Goal: Task Accomplishment & Management: Use online tool/utility

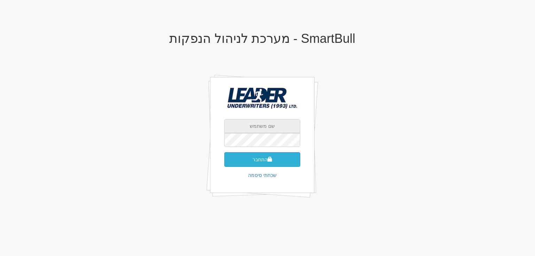
type input "[EMAIL_ADDRESS][DOMAIN_NAME]"
click at [260, 159] on button "התחבר" at bounding box center [262, 159] width 76 height 15
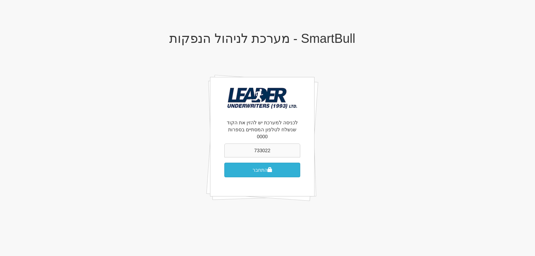
type input "733022"
click at [240, 164] on button "התחבר" at bounding box center [262, 170] width 76 height 15
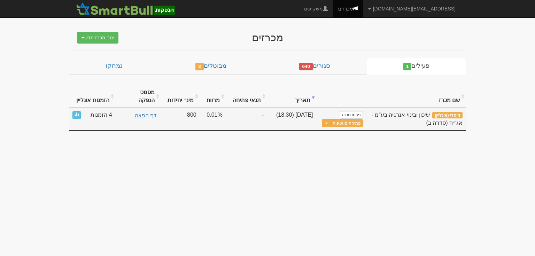
click at [100, 111] on span "4 הזמנות" at bounding box center [100, 115] width 21 height 8
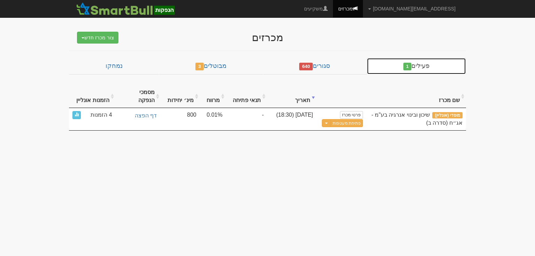
click at [421, 68] on link "פעילים 1" at bounding box center [415, 66] width 99 height 17
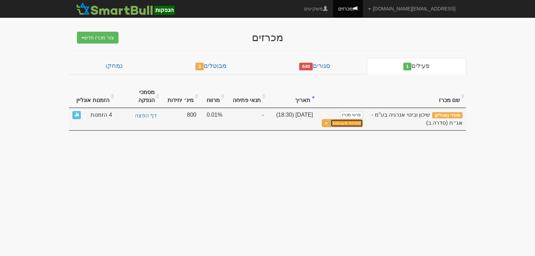
click at [339, 119] on button "פתיחת מעטפות" at bounding box center [346, 123] width 32 height 8
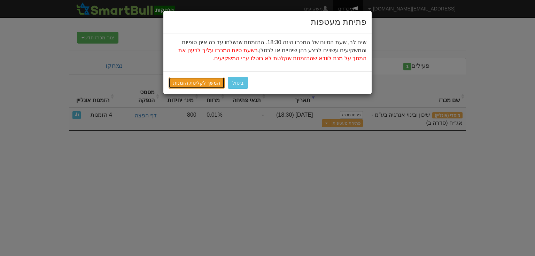
click at [199, 82] on link "המשך לקליטת הזמנות" at bounding box center [196, 83] width 56 height 12
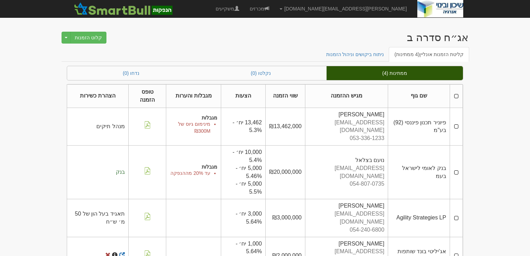
scroll to position [9, 0]
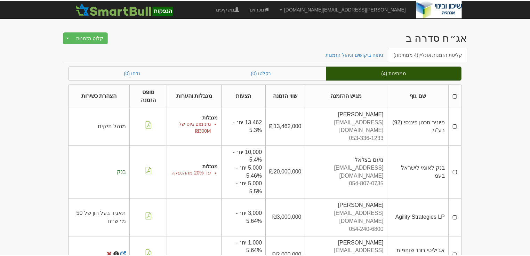
scroll to position [9, 0]
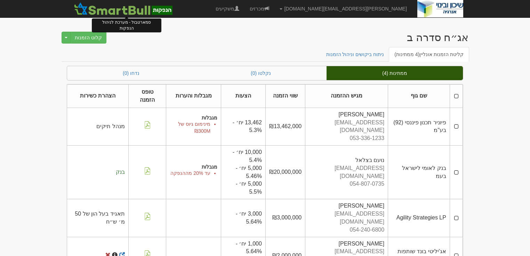
scroll to position [9, 0]
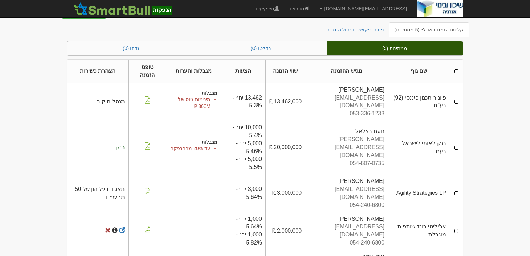
scroll to position [39, 0]
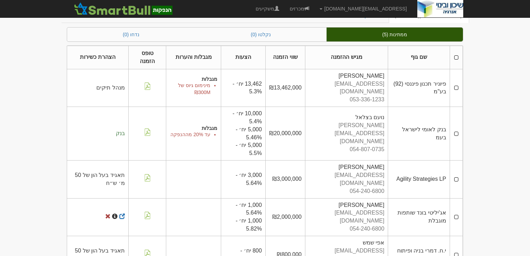
scroll to position [39, 0]
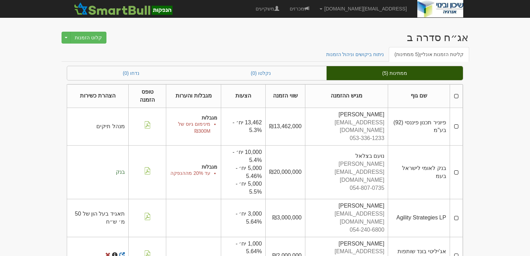
scroll to position [39, 0]
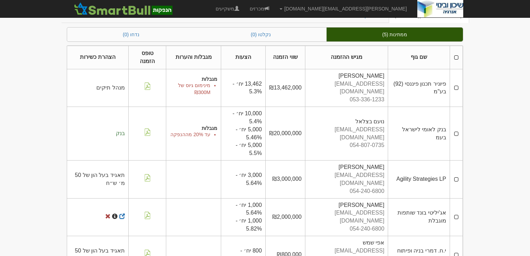
click at [509, 59] on body "yaelb@leadercm.co.il הגדרות חשבונות הנפקה תבניות הודעות קיבול X" at bounding box center [265, 120] width 530 height 319
click at [493, 111] on body "yaelb@leadercm.co.il הגדרות חשבונות הנפקה תבניות הודעות קיבול X" at bounding box center [265, 120] width 530 height 319
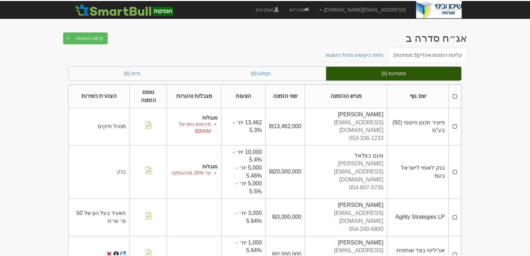
scroll to position [39, 0]
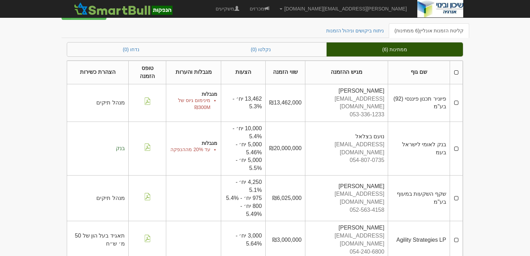
scroll to position [84, 0]
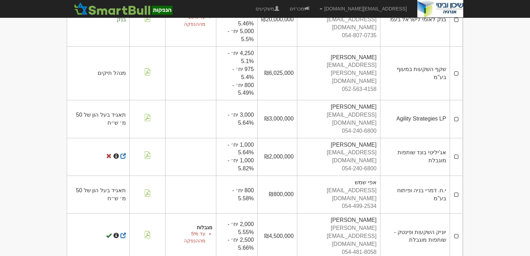
scroll to position [160, 0]
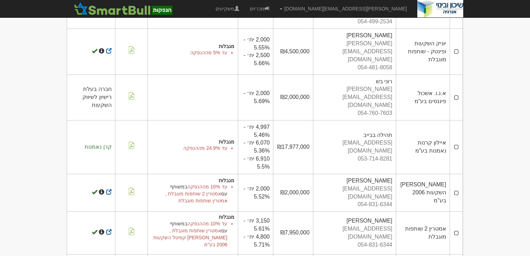
scroll to position [354, 0]
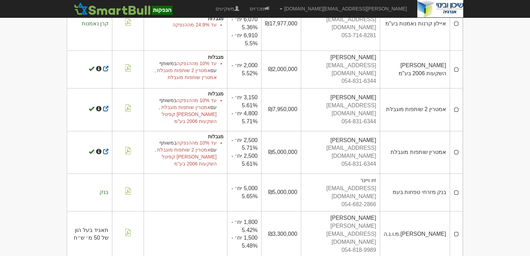
scroll to position [480, 0]
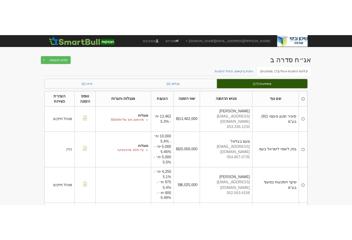
scroll to position [480, 0]
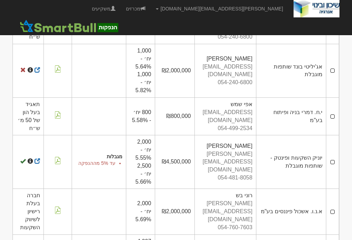
scroll to position [278, 0]
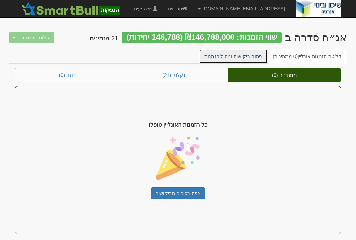
click at [230, 57] on link "ניתוח ביקושים וניהול הזמנות" at bounding box center [233, 56] width 69 height 15
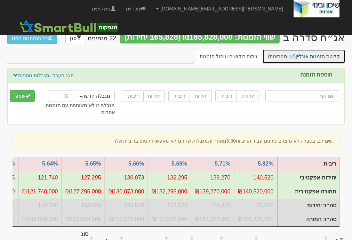
click at [319, 55] on link "קליטת הזמנות אונליין (12 ממתינות)" at bounding box center [303, 56] width 83 height 15
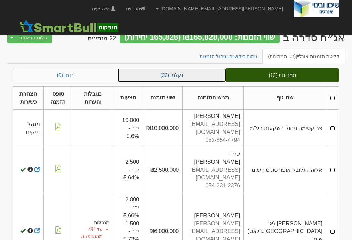
click at [174, 73] on link "נקלטו (22)" at bounding box center [172, 75] width 108 height 14
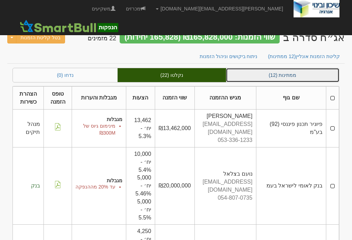
click at [272, 74] on link "ממתינות (12)" at bounding box center [282, 75] width 113 height 14
click at [278, 75] on link "ממתינות (12)" at bounding box center [282, 75] width 113 height 14
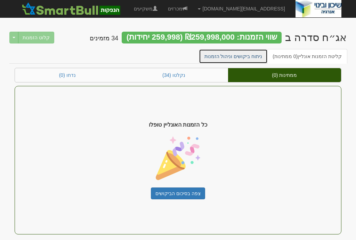
click at [232, 60] on link "ניתוח ביקושים וניהול הזמנות" at bounding box center [233, 56] width 69 height 15
click at [236, 55] on link "ניתוח ביקושים וניהול הזמנות" at bounding box center [233, 56] width 69 height 15
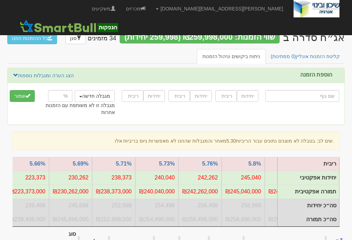
scroll to position [0, -74]
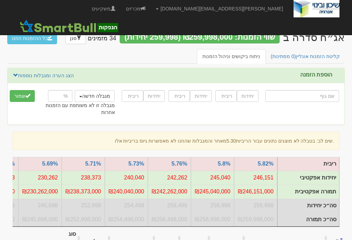
drag, startPoint x: 256, startPoint y: 230, endPoint x: 276, endPoint y: 229, distance: 20.2
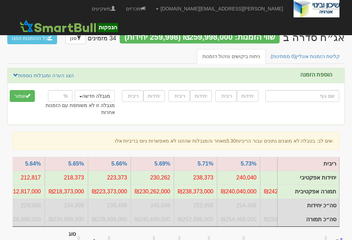
scroll to position [0, -113]
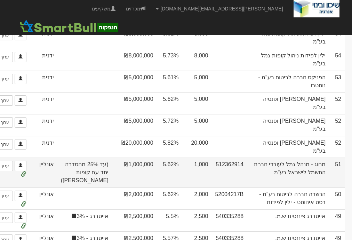
scroll to position [223, 0]
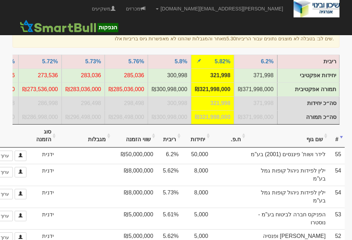
scroll to position [139, 0]
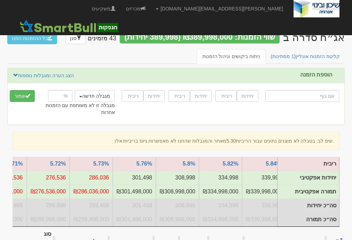
click at [316, 97] on input "text" at bounding box center [303, 96] width 74 height 12
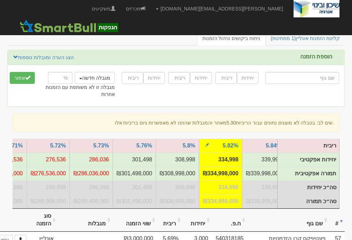
scroll to position [28, 0]
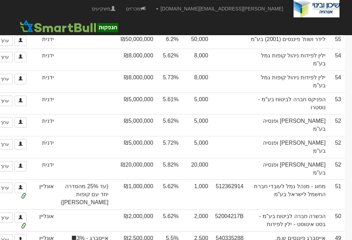
scroll to position [278, 0]
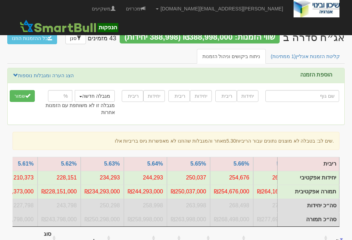
scroll to position [0, -365]
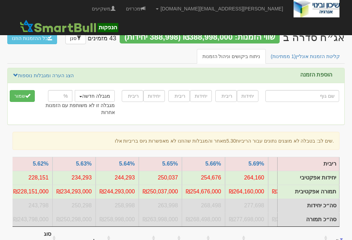
scroll to position [0, -341]
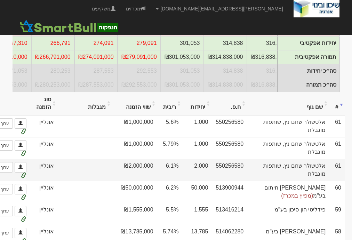
scroll to position [84, 0]
